Goal: Information Seeking & Learning: Learn about a topic

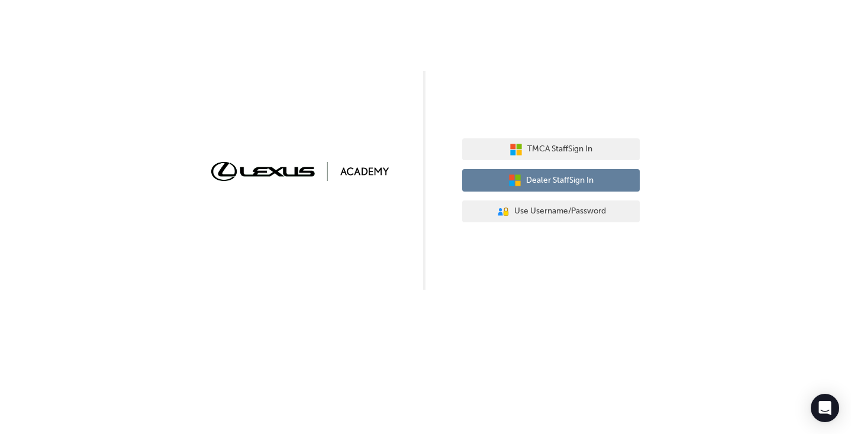
click at [574, 184] on span "Dealer Staff Sign In" at bounding box center [559, 181] width 67 height 14
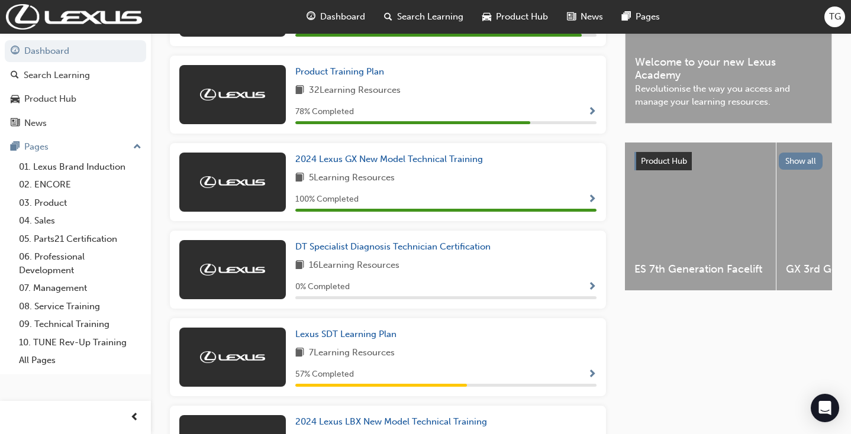
scroll to position [343, 0]
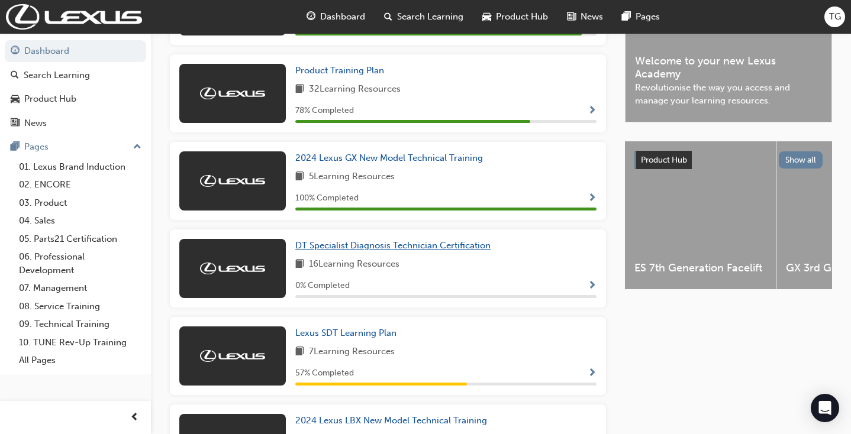
click at [369, 247] on span "DT Specialist Diagnosis Technician Certification" at bounding box center [392, 245] width 195 height 11
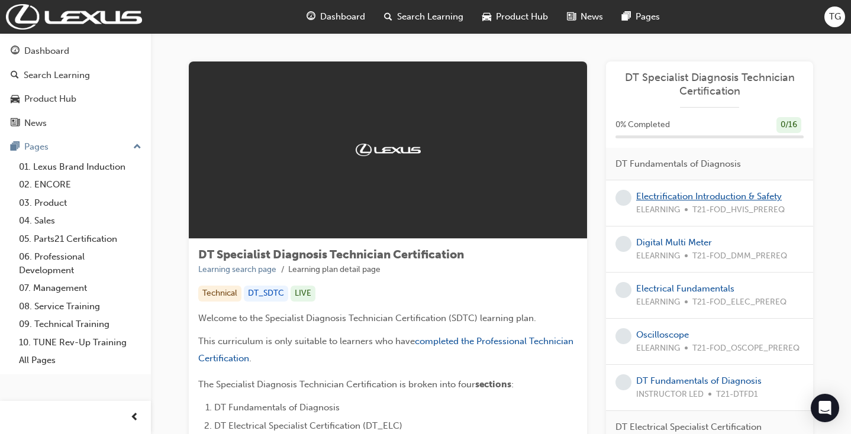
click at [673, 195] on link "Electrification Introduction & Safety" at bounding box center [709, 196] width 146 height 11
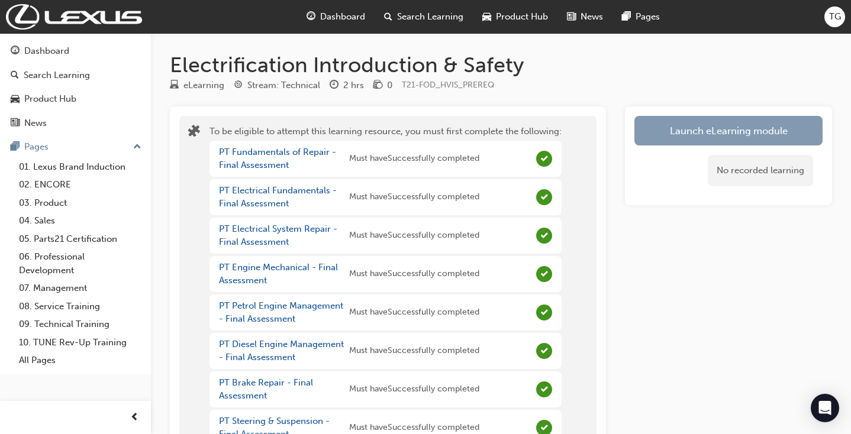
click at [669, 129] on button "Launch eLearning module" at bounding box center [729, 131] width 188 height 30
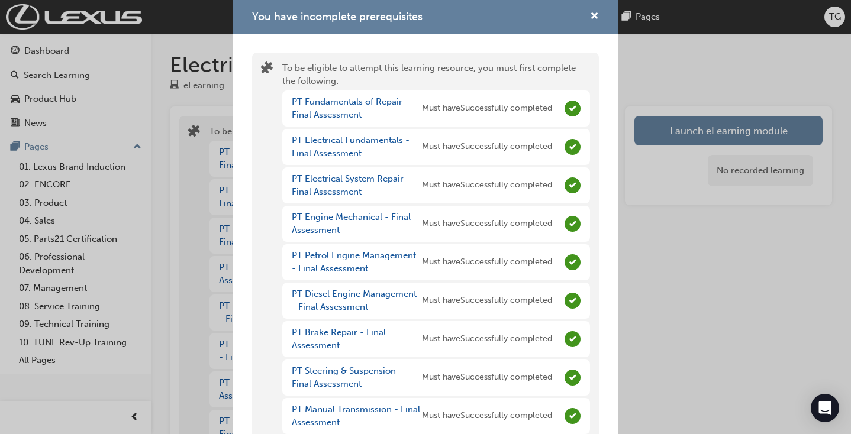
click at [670, 133] on div "You have incomplete prerequisites To be eligible to attempt this learning resou…" at bounding box center [425, 217] width 851 height 434
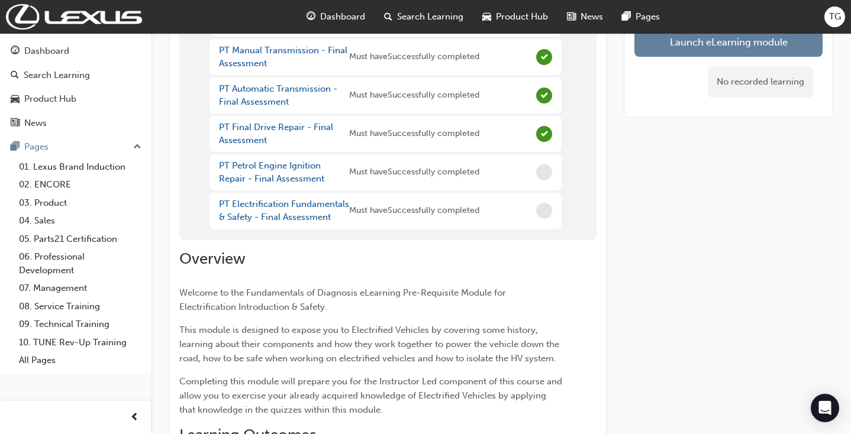
scroll to position [409, 0]
click at [305, 210] on link "PT Electrification Fundamentals & Safety - Final Assessment" at bounding box center [284, 211] width 130 height 24
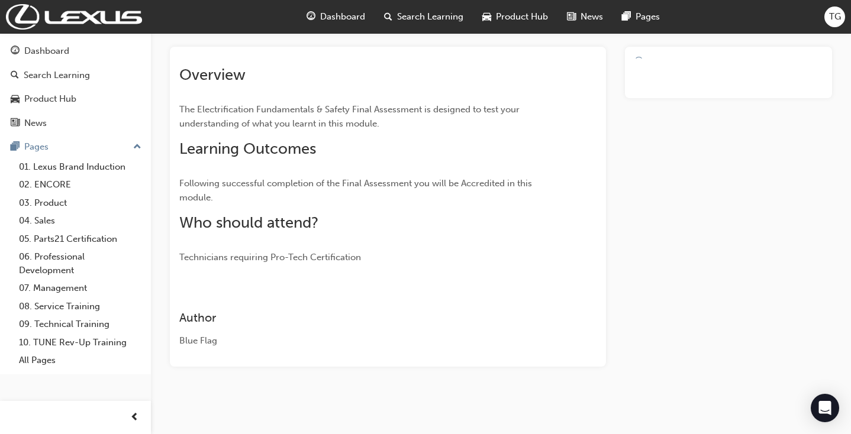
scroll to position [57, 0]
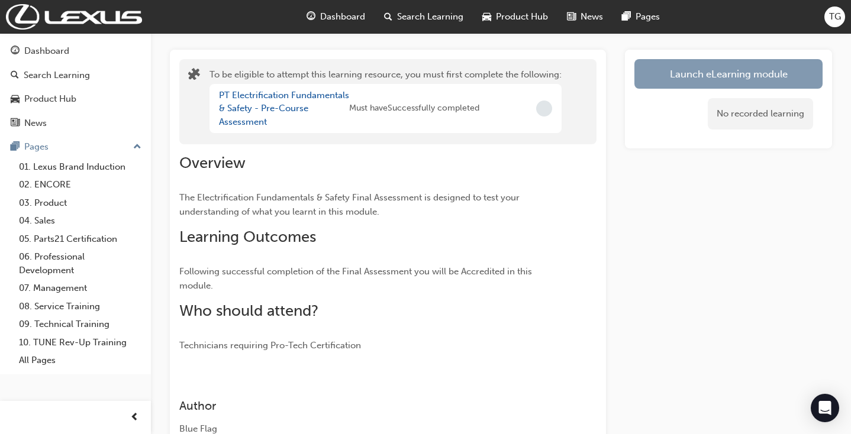
click at [764, 79] on button "Launch eLearning module" at bounding box center [729, 74] width 188 height 30
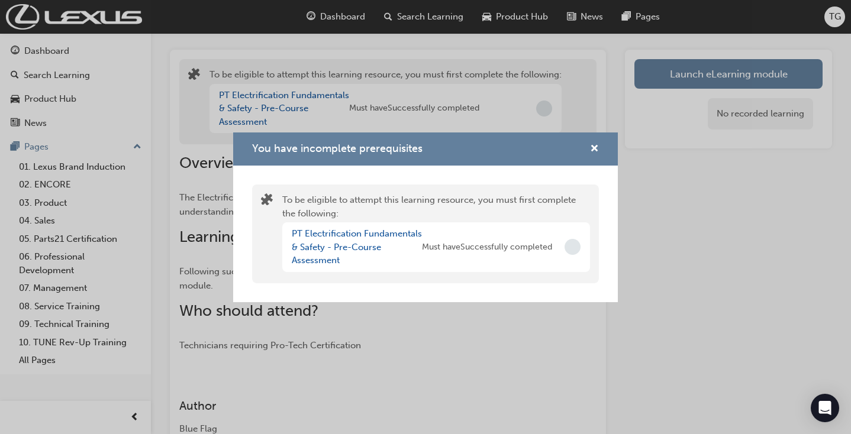
click at [522, 250] on span "Must have Successfully completed" at bounding box center [487, 248] width 130 height 14
click at [312, 238] on link "PT Electrification Fundamentals & Safety - Pre-Course Assessment" at bounding box center [357, 246] width 130 height 37
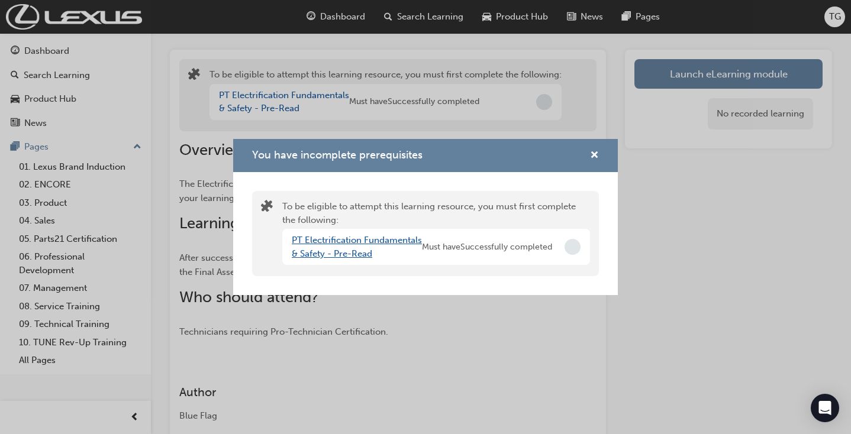
click at [353, 238] on link "PT Electrification Fundamentals & Safety - Pre-Read" at bounding box center [357, 247] width 130 height 24
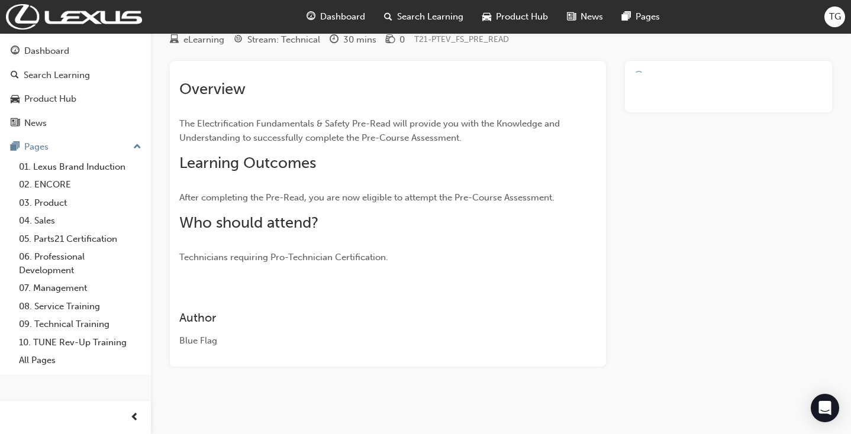
scroll to position [43, 0]
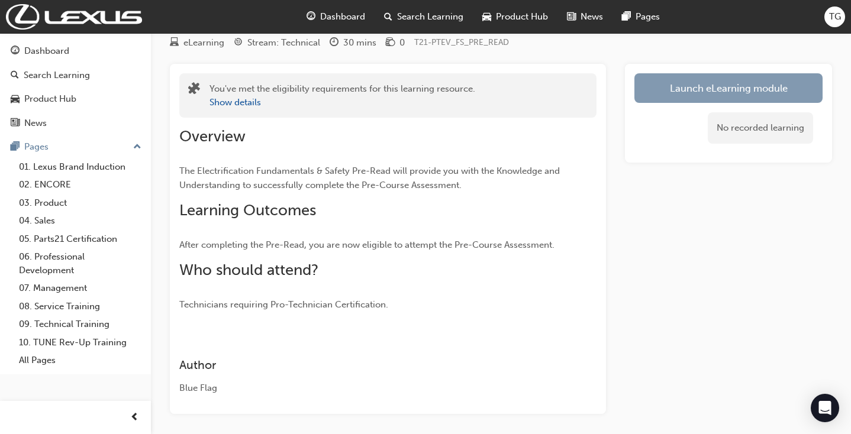
click at [759, 95] on link "Launch eLearning module" at bounding box center [729, 88] width 188 height 30
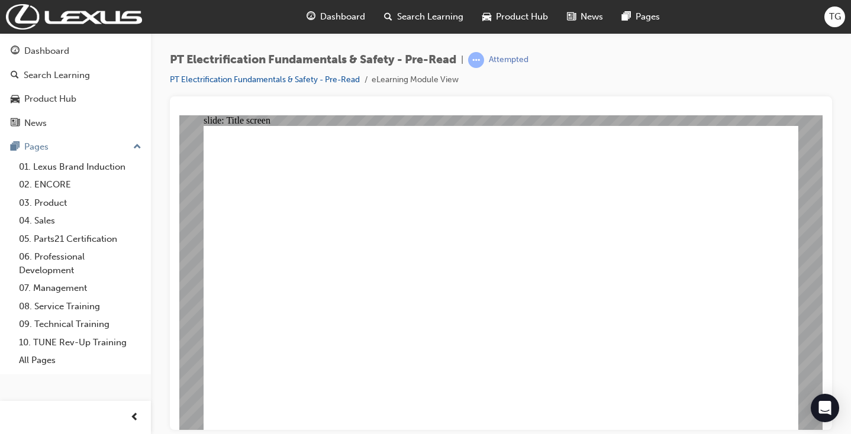
click at [47, 48] on div "Dashboard" at bounding box center [46, 51] width 45 height 14
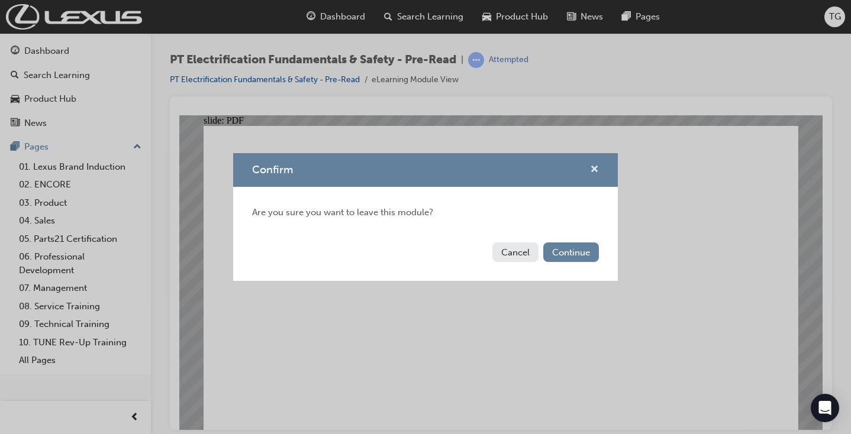
click at [596, 166] on span "cross-icon" at bounding box center [594, 170] width 9 height 11
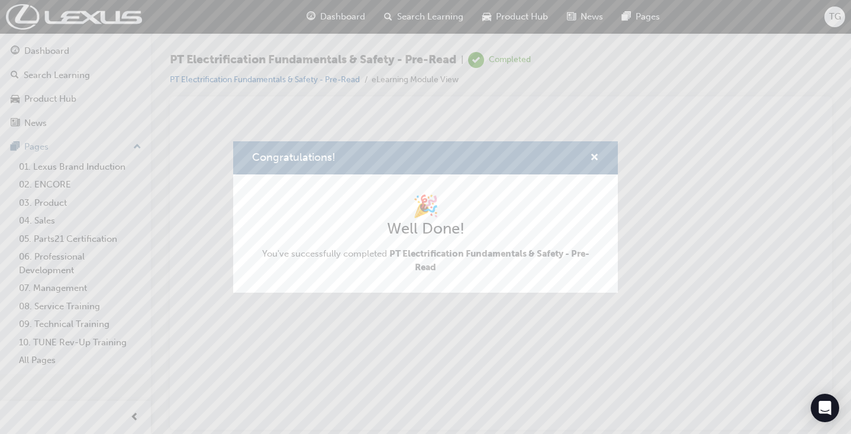
click at [64, 49] on div "Congratulations! 🎉 Well Done! You've successfully completed PT Electrification …" at bounding box center [425, 217] width 851 height 434
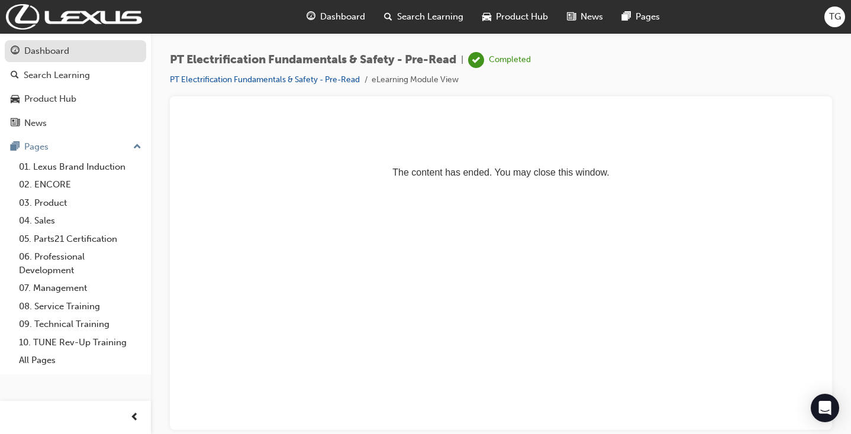
click at [64, 49] on div "Dashboard" at bounding box center [46, 51] width 45 height 14
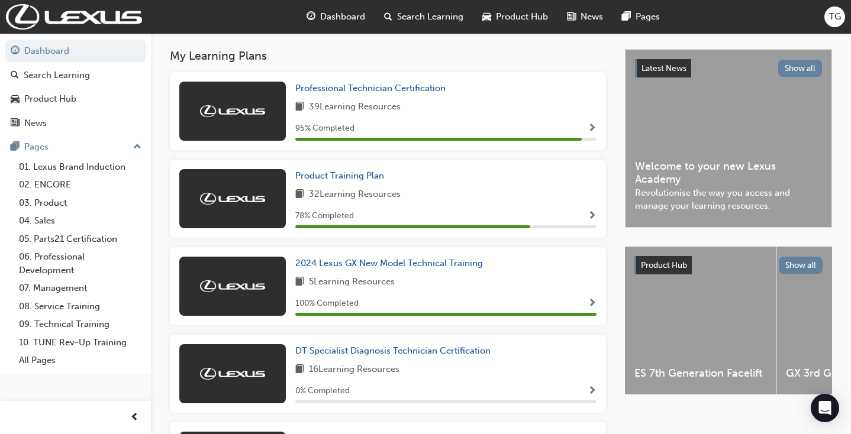
scroll to position [237, 0]
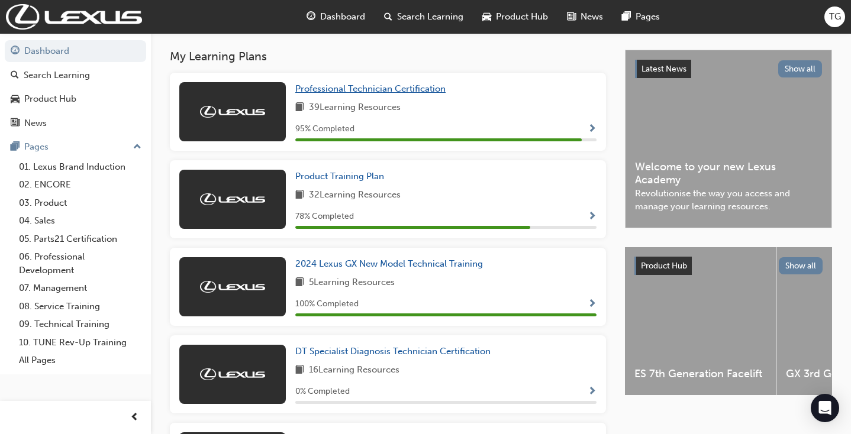
click at [350, 85] on span "Professional Technician Certification" at bounding box center [370, 88] width 150 height 11
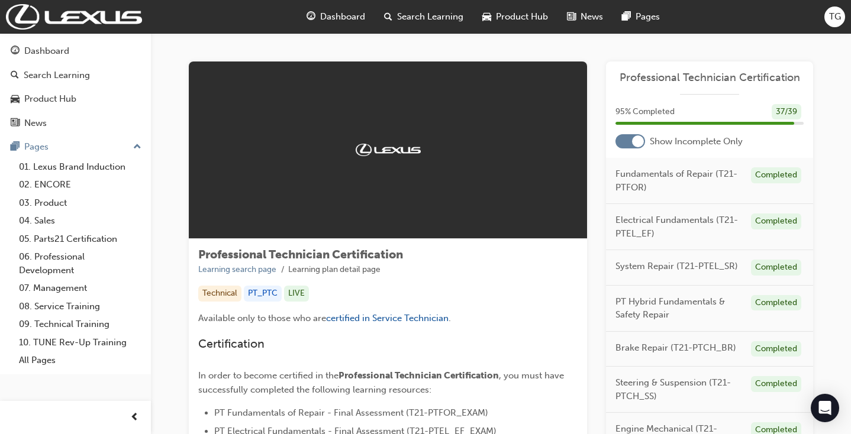
scroll to position [4, 0]
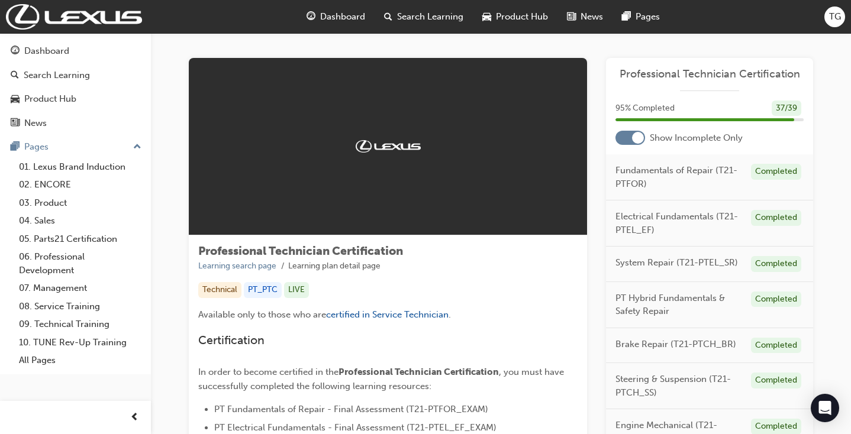
click at [629, 136] on div at bounding box center [631, 138] width 30 height 14
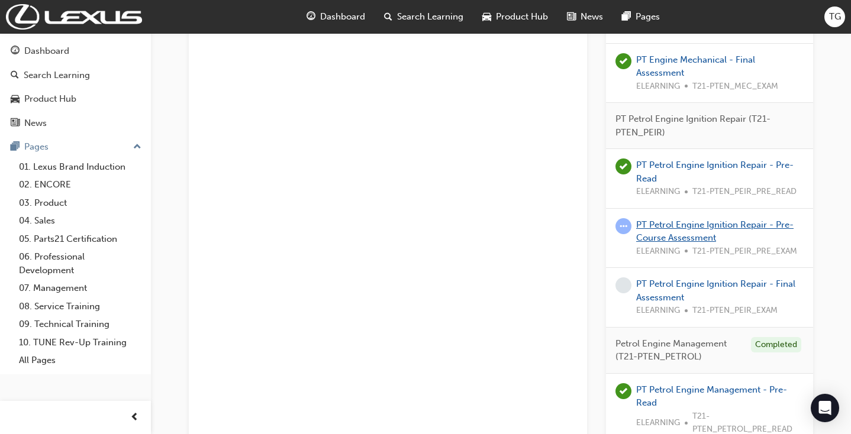
click at [672, 220] on link "PT Petrol Engine Ignition Repair - Pre-Course Assessment" at bounding box center [714, 232] width 157 height 24
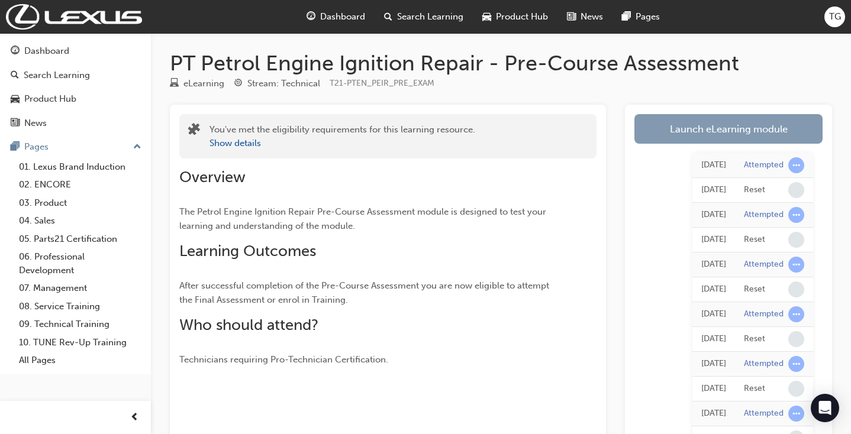
click at [683, 128] on link "Launch eLearning module" at bounding box center [729, 129] width 188 height 30
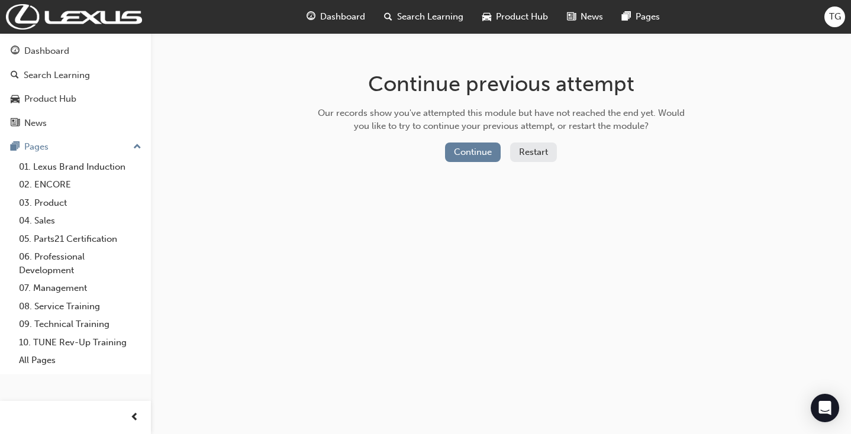
click at [545, 149] on button "Restart" at bounding box center [533, 153] width 47 height 20
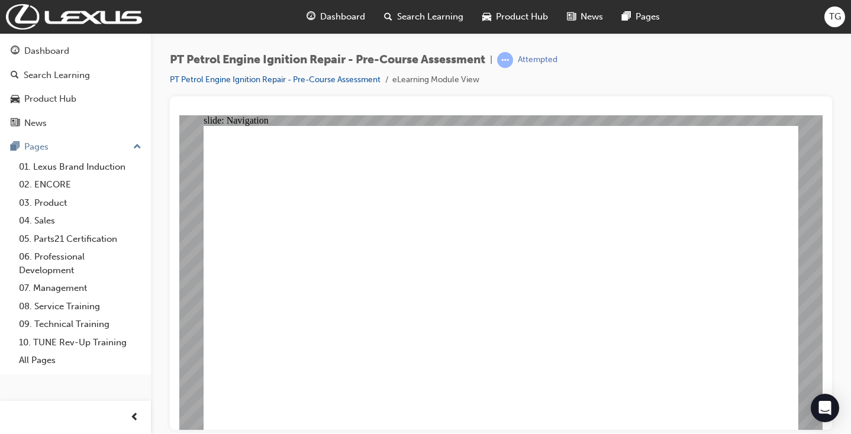
click at [78, 49] on div "Dashboard" at bounding box center [76, 51] width 130 height 15
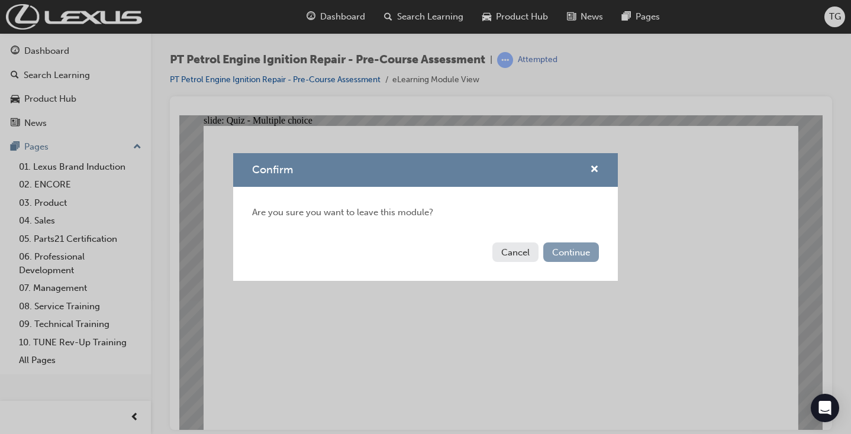
click at [571, 256] on button "Continue" at bounding box center [571, 253] width 56 height 20
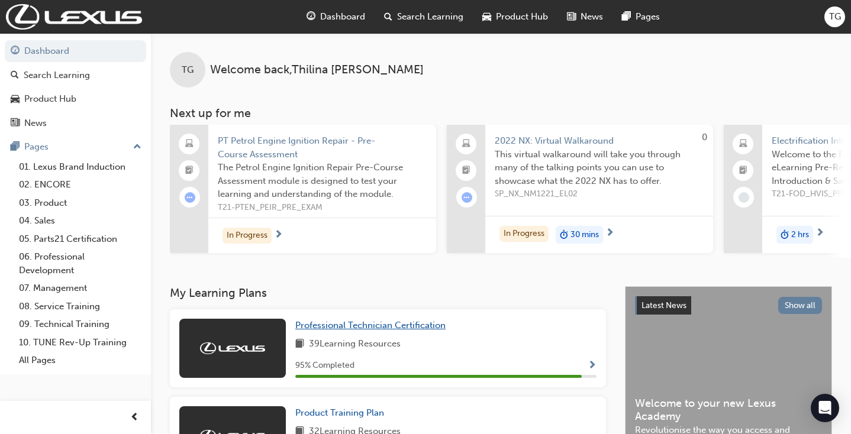
click at [382, 324] on span "Professional Technician Certification" at bounding box center [370, 325] width 150 height 11
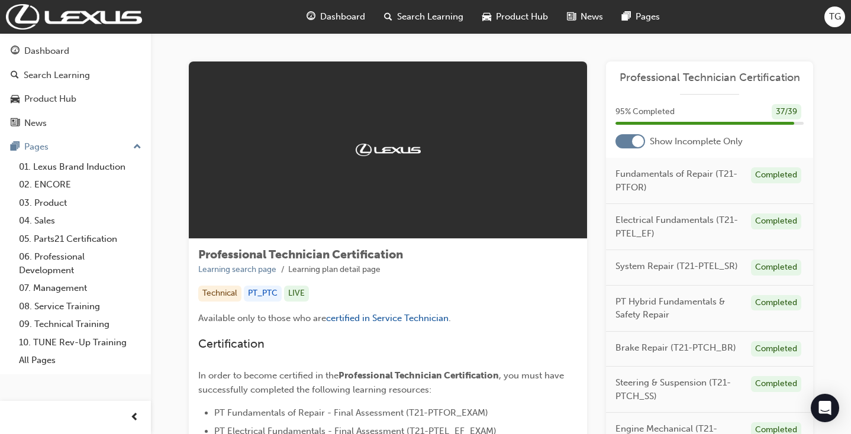
click at [629, 141] on div at bounding box center [631, 141] width 30 height 14
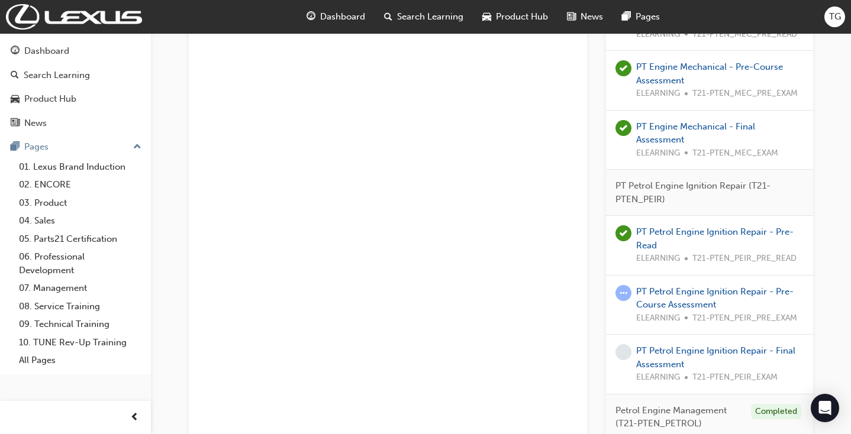
scroll to position [1474, 0]
click at [686, 225] on link "PT Petrol Engine Ignition Repair - Pre-Read" at bounding box center [714, 237] width 157 height 24
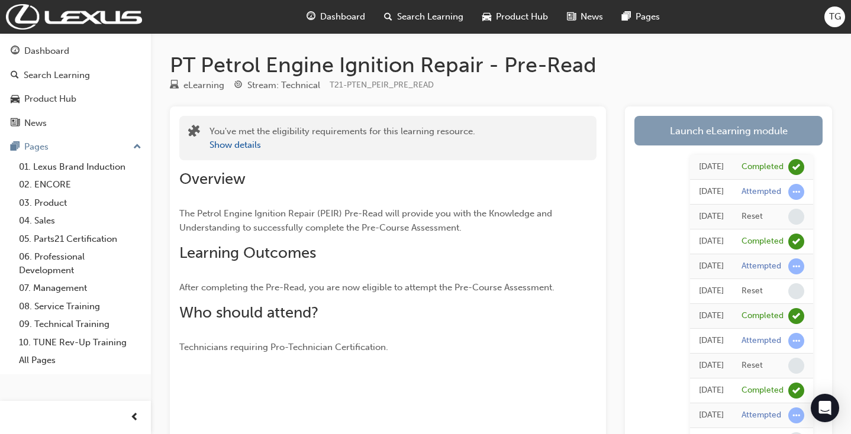
click at [698, 121] on link "Launch eLearning module" at bounding box center [729, 131] width 188 height 30
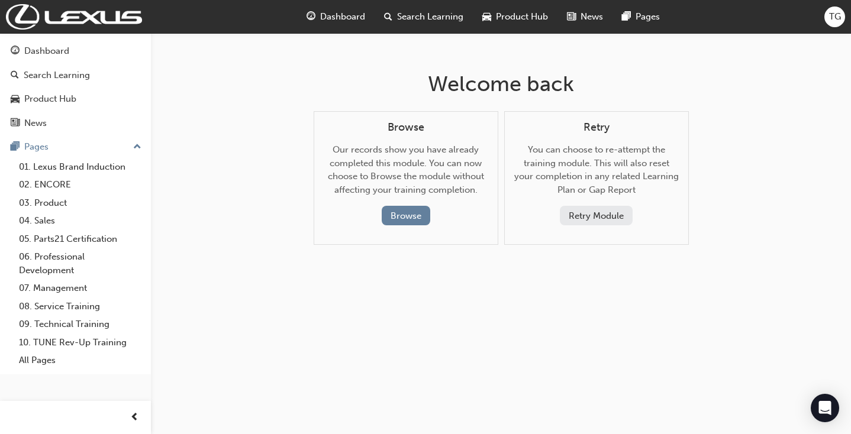
click at [572, 210] on button "Retry Module" at bounding box center [596, 216] width 73 height 20
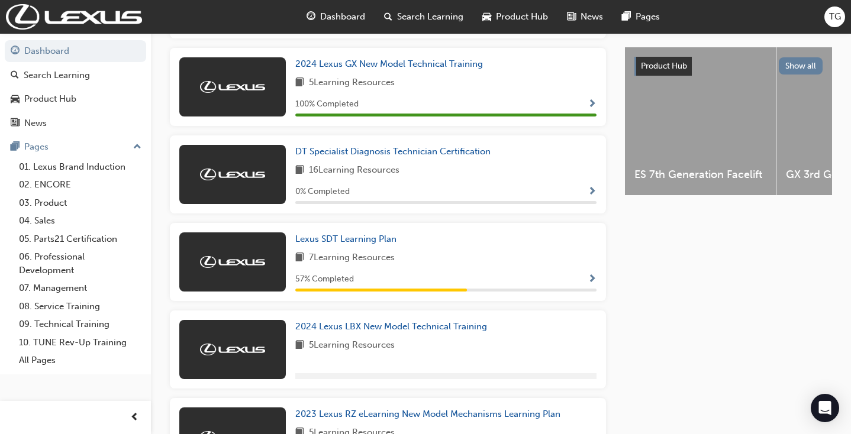
scroll to position [408, 0]
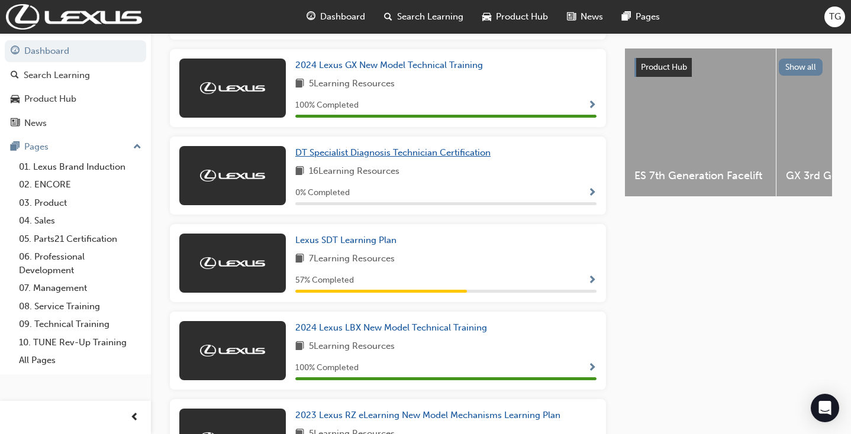
click at [352, 153] on span "DT Specialist Diagnosis Technician Certification" at bounding box center [392, 152] width 195 height 11
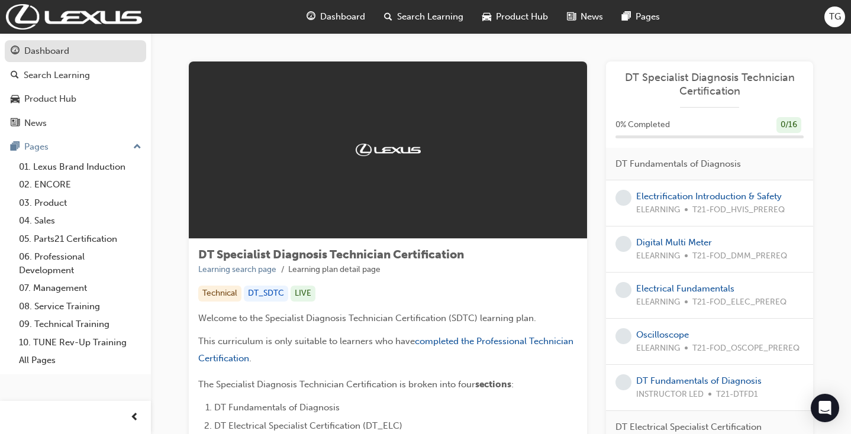
click at [88, 55] on div "Dashboard" at bounding box center [76, 51] width 130 height 15
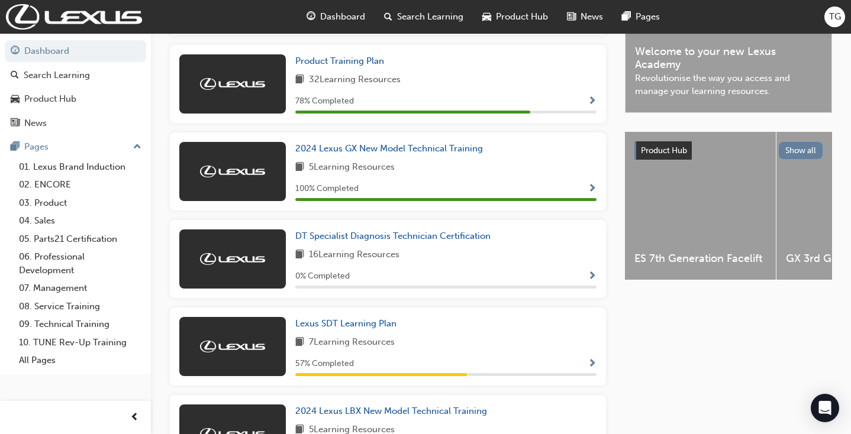
scroll to position [355, 0]
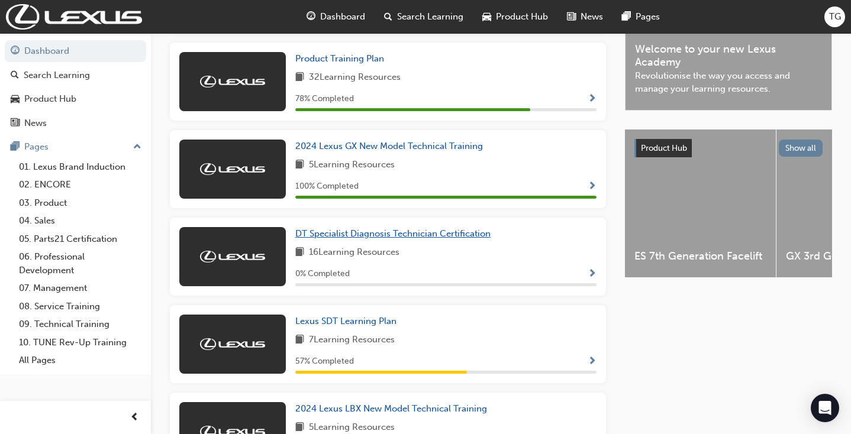
click at [359, 228] on span "DT Specialist Diagnosis Technician Certification" at bounding box center [392, 233] width 195 height 11
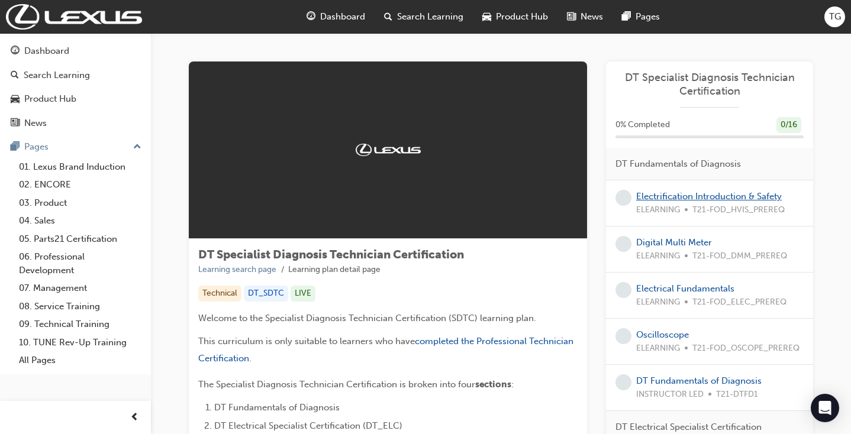
click at [726, 191] on link "Electrification Introduction & Safety" at bounding box center [709, 196] width 146 height 11
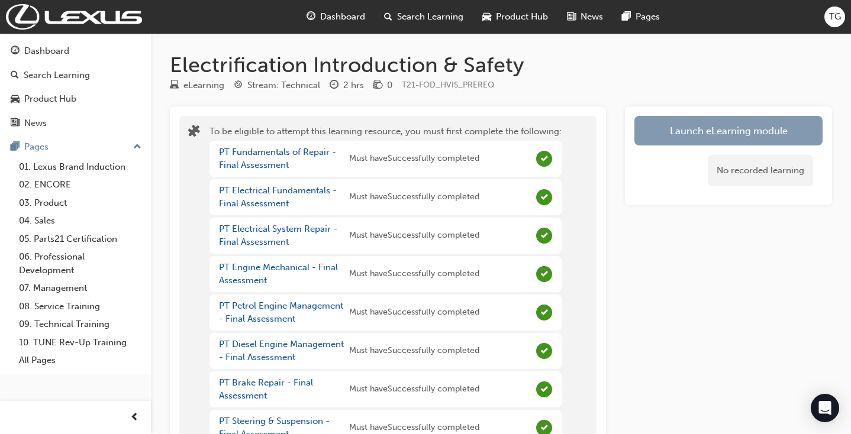
click at [713, 121] on button "Launch eLearning module" at bounding box center [729, 131] width 188 height 30
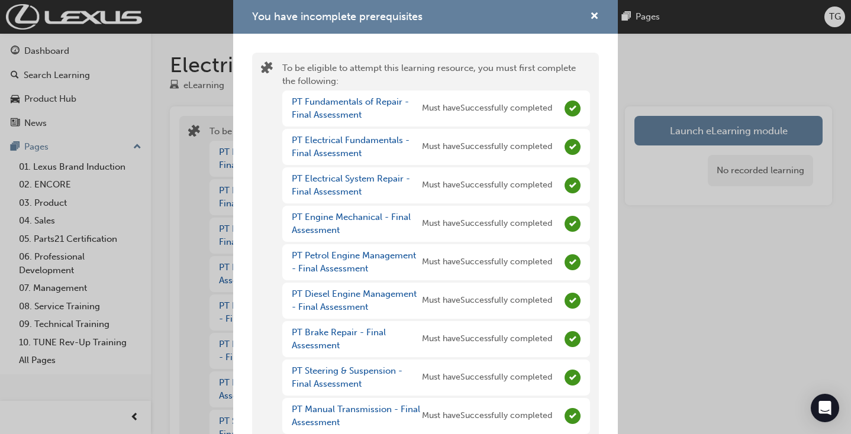
click at [676, 118] on div "You have incomplete prerequisites To be eligible to attempt this learning resou…" at bounding box center [425, 217] width 851 height 434
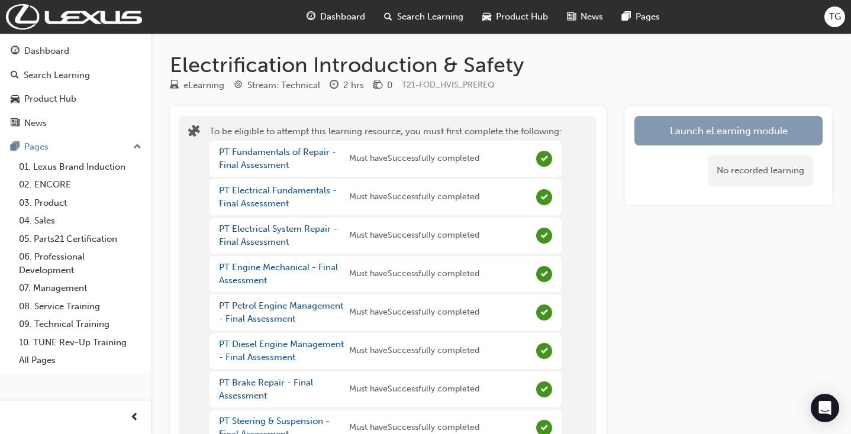
scroll to position [1, 0]
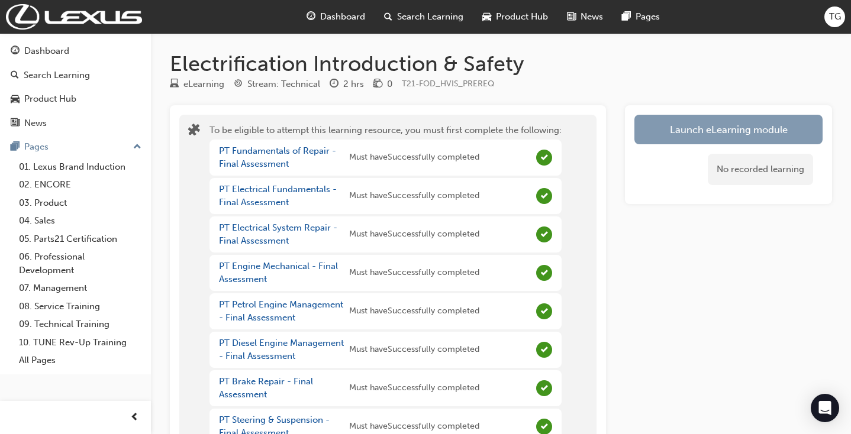
click at [687, 135] on button "Launch eLearning module" at bounding box center [729, 130] width 188 height 30
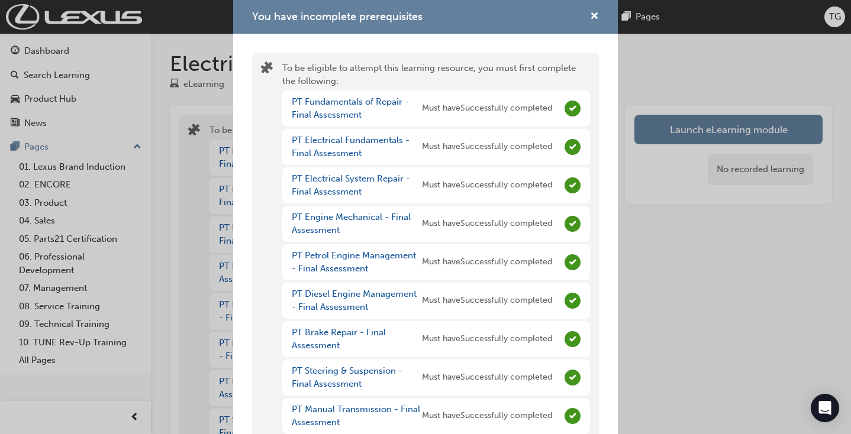
scroll to position [0, 0]
click at [659, 90] on div "You have incomplete prerequisites To be eligible to attempt this learning resou…" at bounding box center [425, 217] width 851 height 434
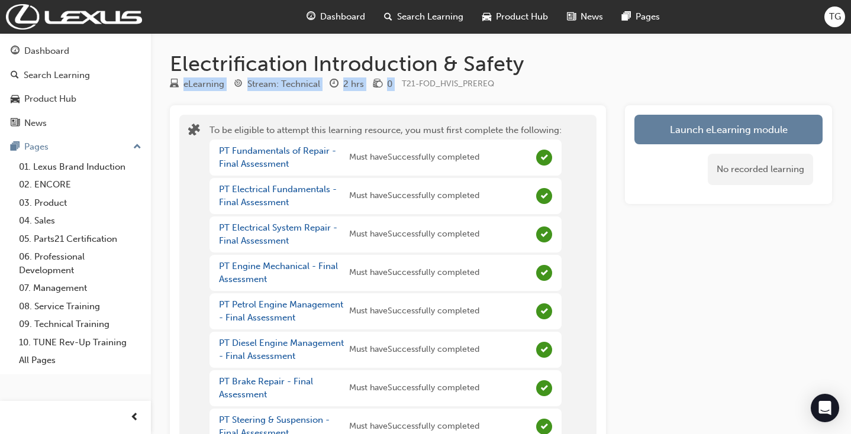
drag, startPoint x: 595, startPoint y: 76, endPoint x: 549, endPoint y: 73, distance: 45.7
click at [75, 50] on div "Dashboard" at bounding box center [76, 51] width 130 height 15
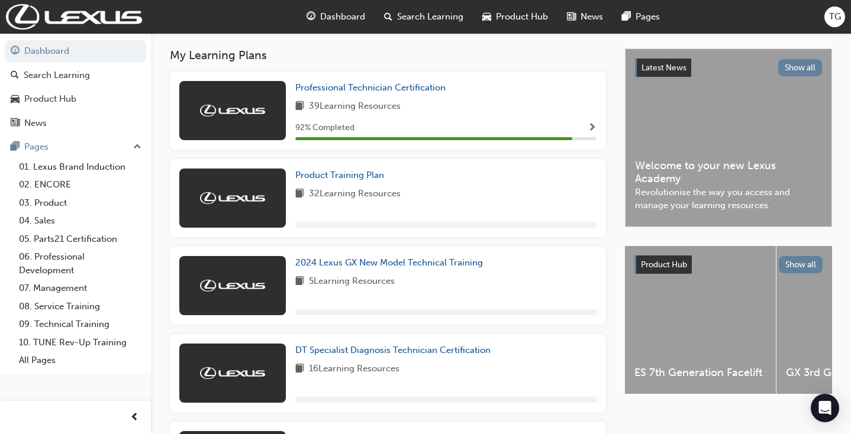
scroll to position [239, 0]
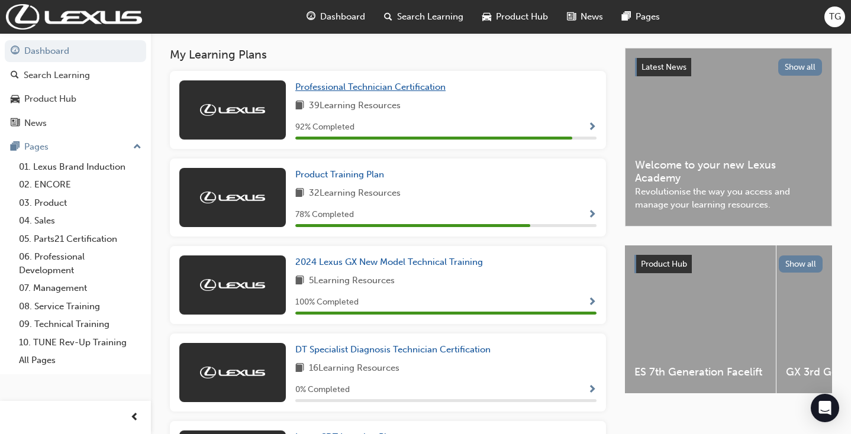
click at [320, 85] on span "Professional Technician Certification" at bounding box center [370, 87] width 150 height 11
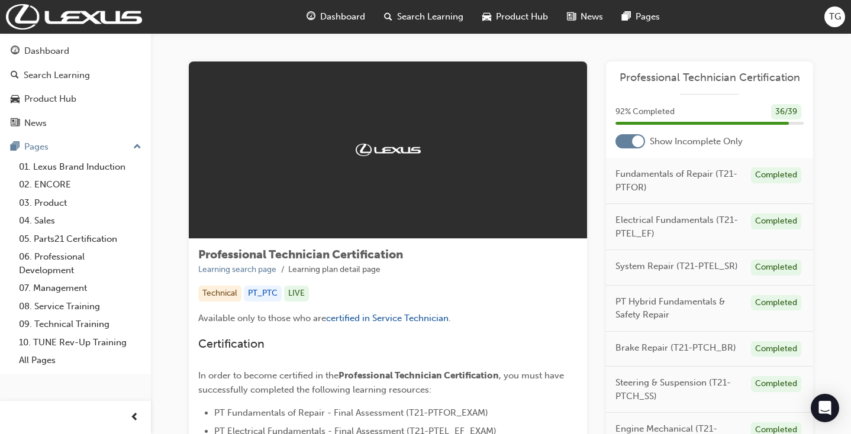
click at [625, 146] on div at bounding box center [631, 141] width 30 height 14
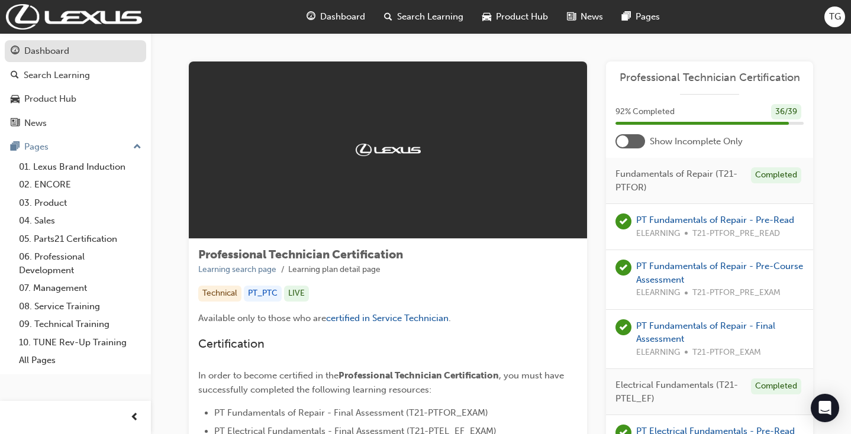
scroll to position [2, 0]
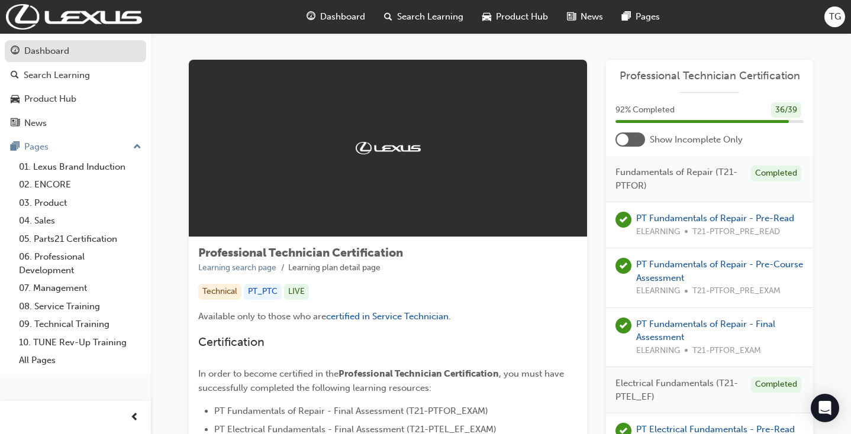
click at [34, 46] on div "Dashboard" at bounding box center [46, 51] width 45 height 14
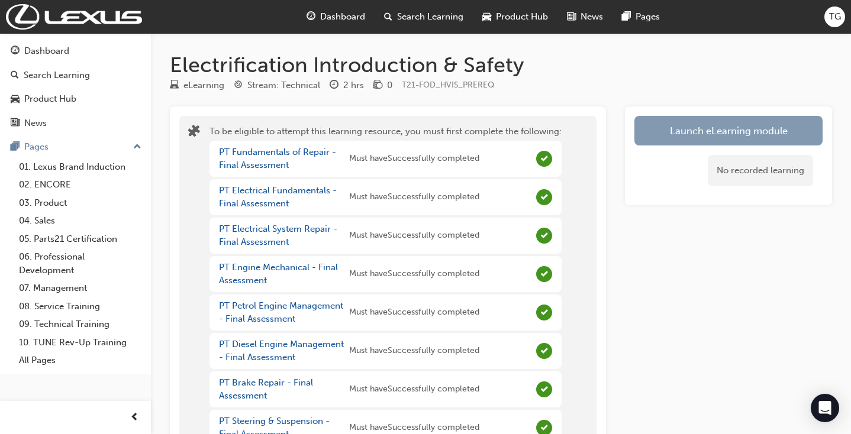
click at [751, 131] on button "Launch eLearning module" at bounding box center [729, 131] width 188 height 30
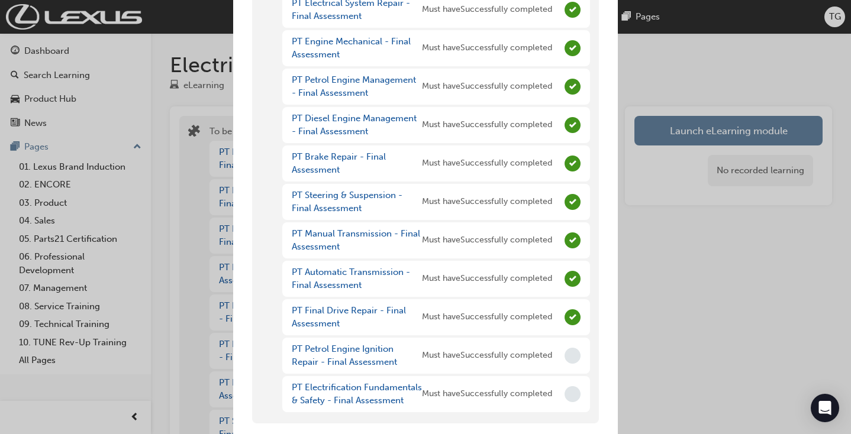
scroll to position [175, 0]
click at [359, 383] on link "PT Electrification Fundamentals & Safety - Final Assessment" at bounding box center [357, 395] width 130 height 24
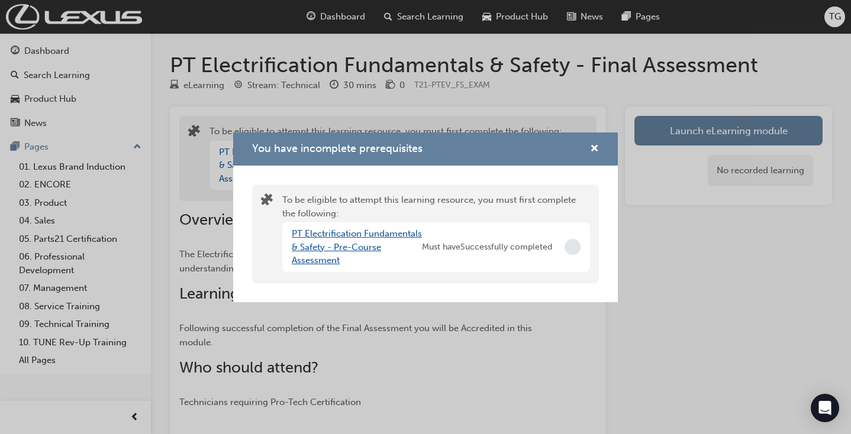
click at [328, 231] on link "PT Electrification Fundamentals & Safety - Pre-Course Assessment" at bounding box center [357, 246] width 130 height 37
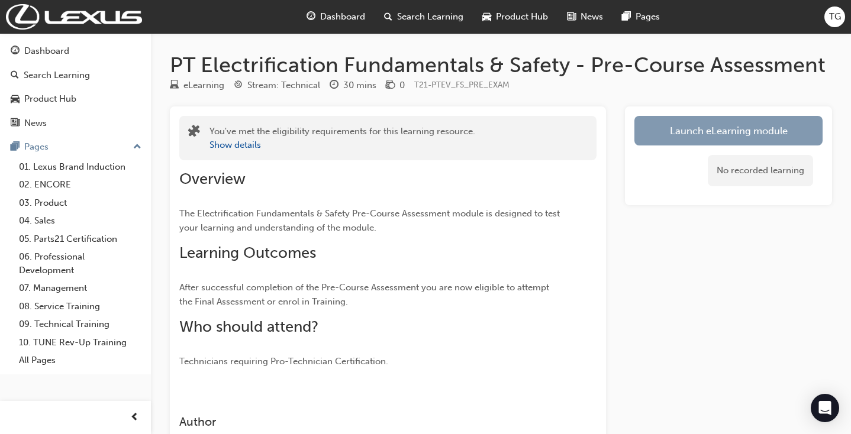
click at [671, 126] on link "Launch eLearning module" at bounding box center [729, 131] width 188 height 30
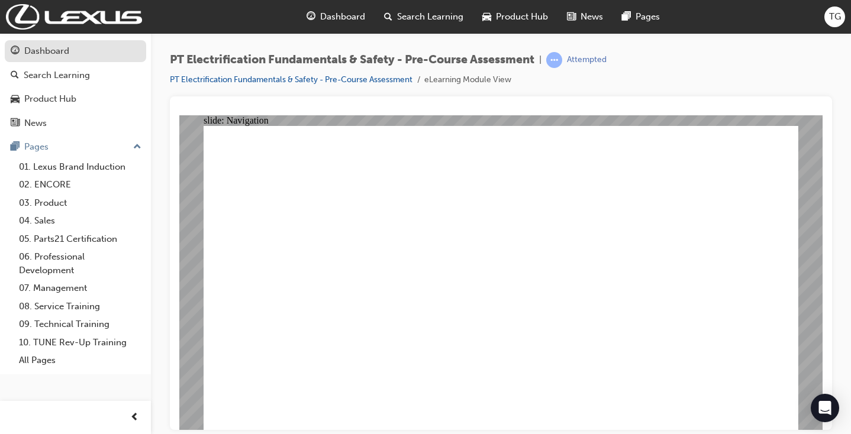
click at [20, 56] on div "Dashboard" at bounding box center [76, 51] width 130 height 15
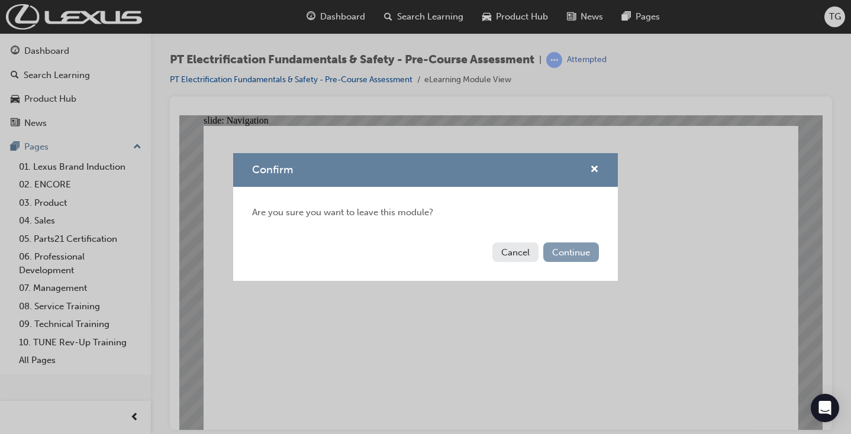
click at [593, 252] on button "Continue" at bounding box center [571, 253] width 56 height 20
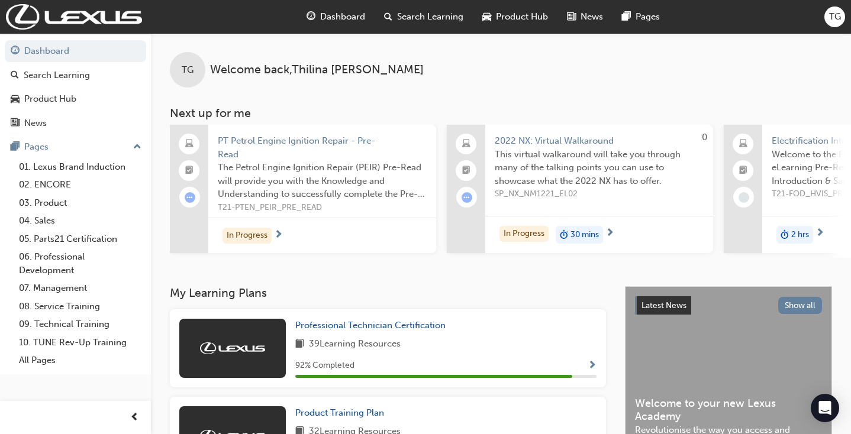
click at [596, 84] on div "TG Welcome back , Thilina Gamage" at bounding box center [501, 60] width 700 height 54
click at [358, 12] on span "Dashboard" at bounding box center [342, 17] width 45 height 14
click at [65, 53] on link "Dashboard" at bounding box center [75, 51] width 141 height 22
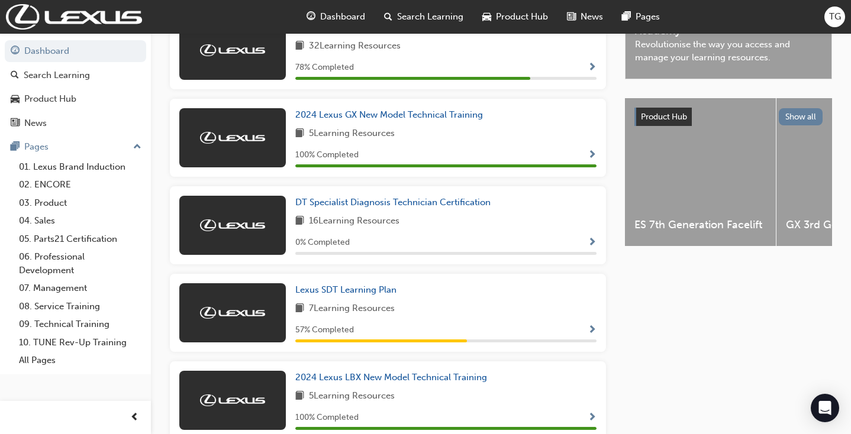
scroll to position [387, 0]
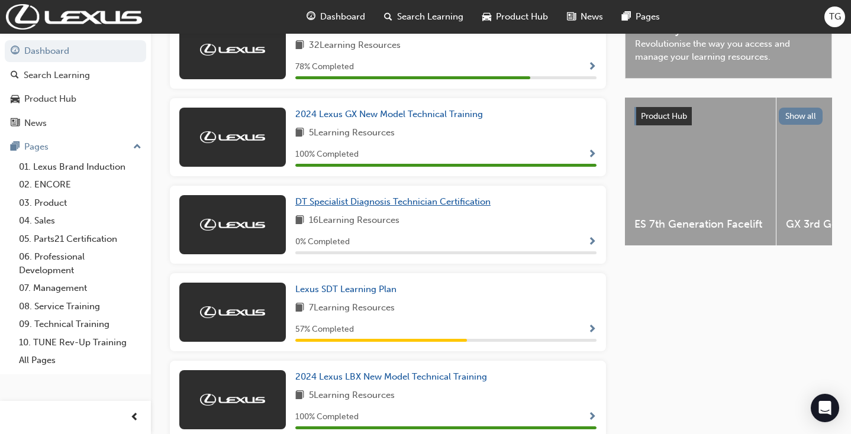
click at [354, 202] on span "DT Specialist Diagnosis Technician Certification" at bounding box center [392, 202] width 195 height 11
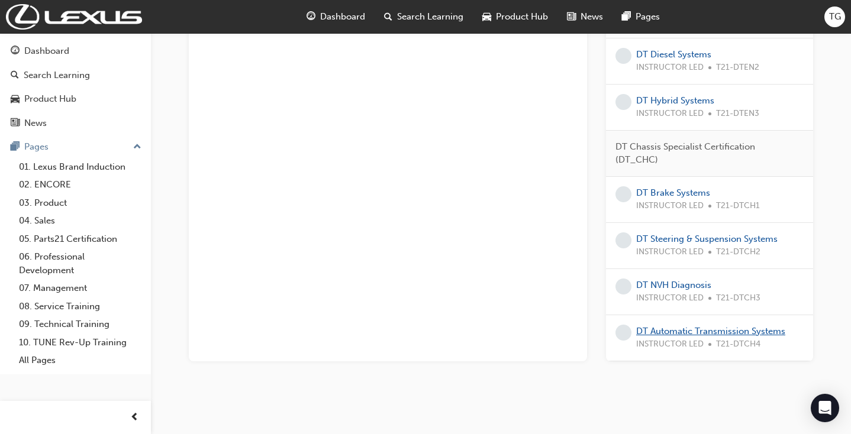
click at [679, 326] on link "DT Automatic Transmission Systems" at bounding box center [710, 331] width 149 height 11
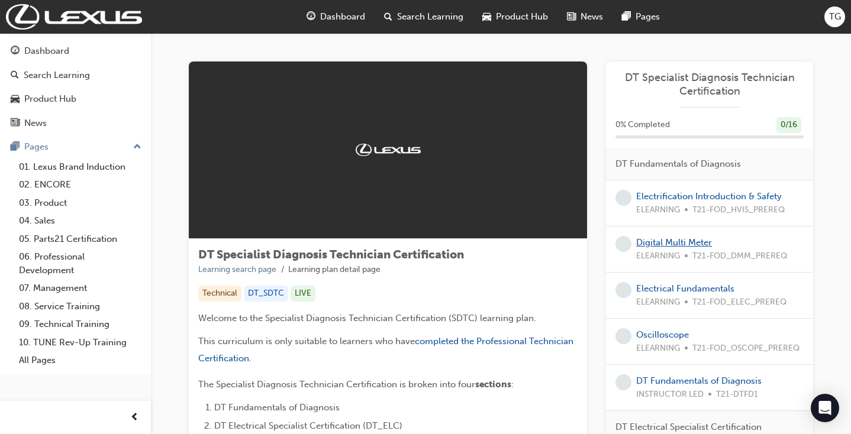
click at [686, 239] on link "Digital Multi Meter" at bounding box center [674, 242] width 76 height 11
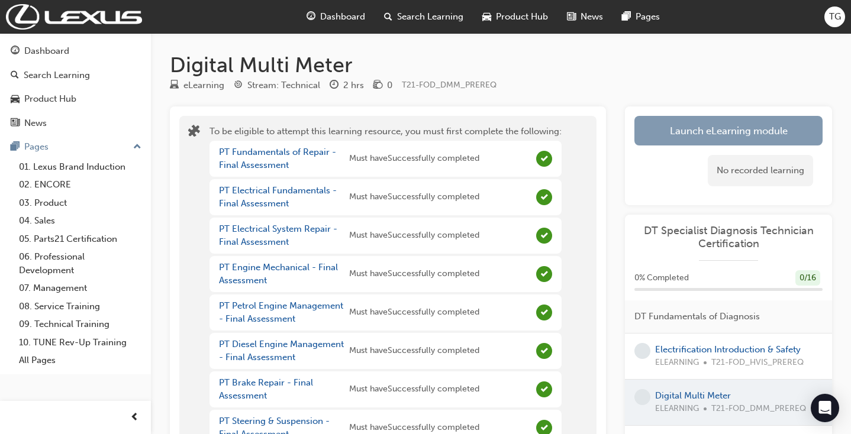
click at [664, 131] on button "Launch eLearning module" at bounding box center [729, 131] width 188 height 30
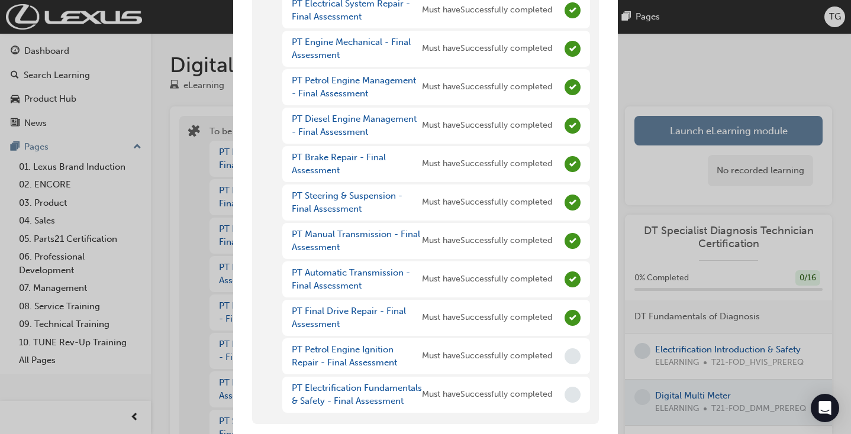
click at [758, 36] on div "You have incomplete prerequisites To be eligible to attempt this learning resou…" at bounding box center [425, 217] width 851 height 434
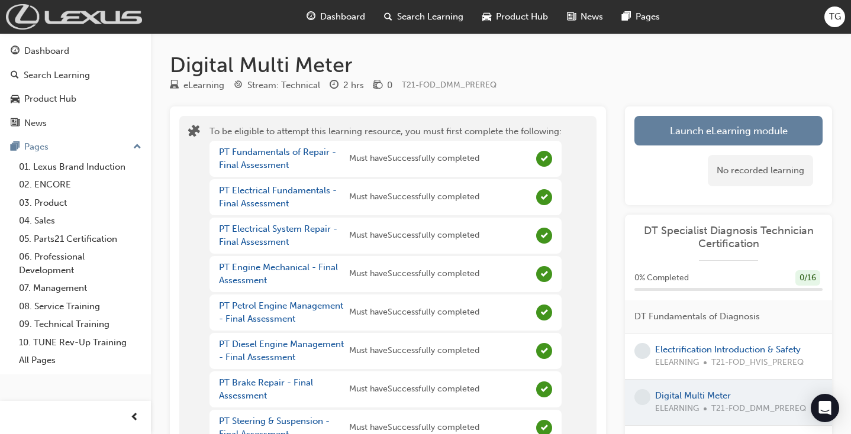
click at [34, 15] on img at bounding box center [74, 16] width 136 height 25
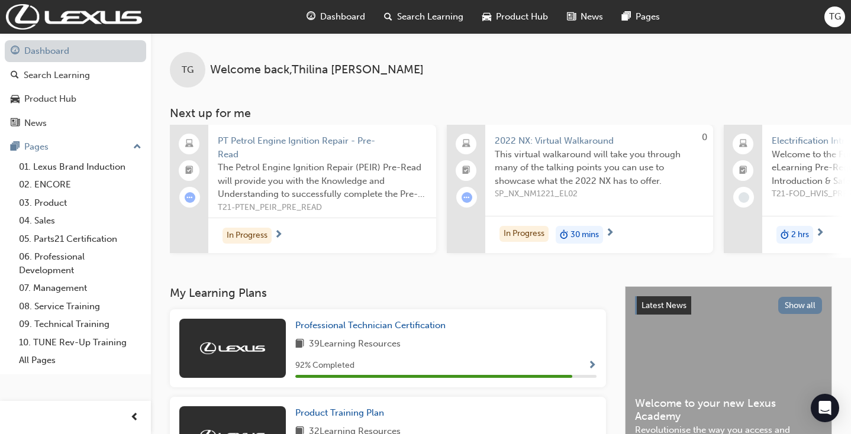
click at [66, 53] on link "Dashboard" at bounding box center [75, 51] width 141 height 22
click at [494, 22] on div "Product Hub" at bounding box center [515, 17] width 85 height 24
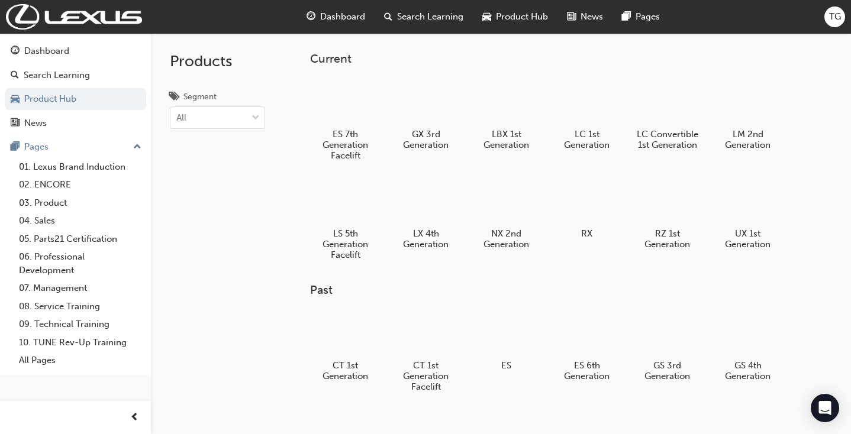
click at [450, 17] on span "Search Learning" at bounding box center [430, 17] width 66 height 14
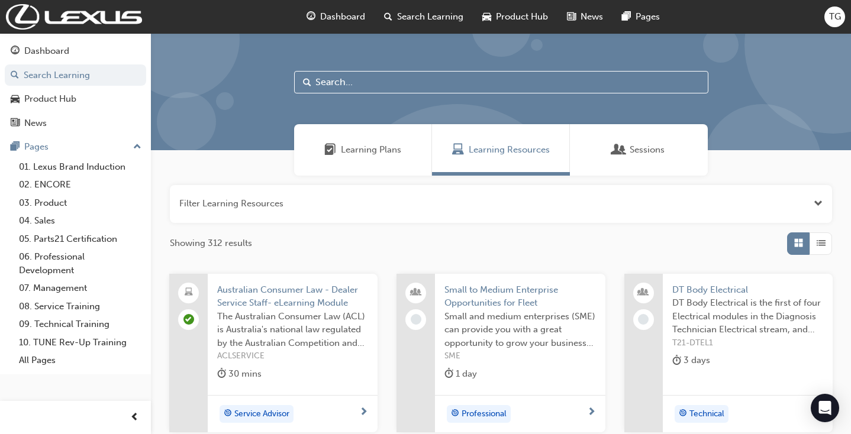
click at [641, 147] on span "Sessions" at bounding box center [647, 150] width 35 height 14
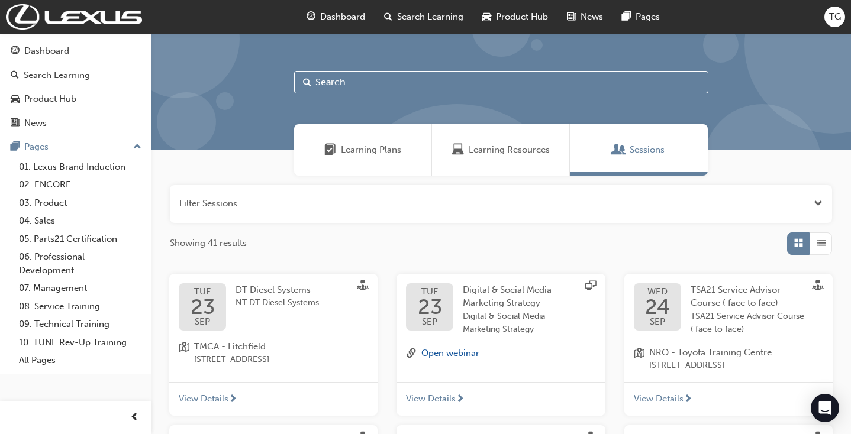
click at [336, 145] on span "Learning Plans" at bounding box center [330, 150] width 12 height 14
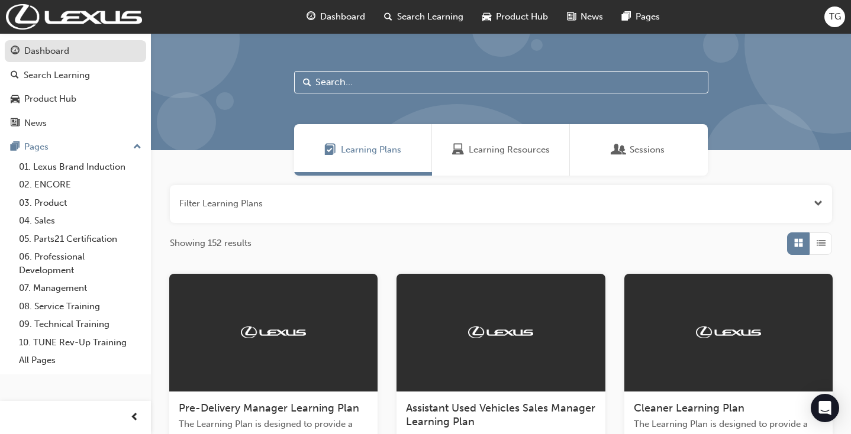
click at [47, 45] on div "Dashboard" at bounding box center [46, 51] width 45 height 14
